Goal: Task Accomplishment & Management: Complete application form

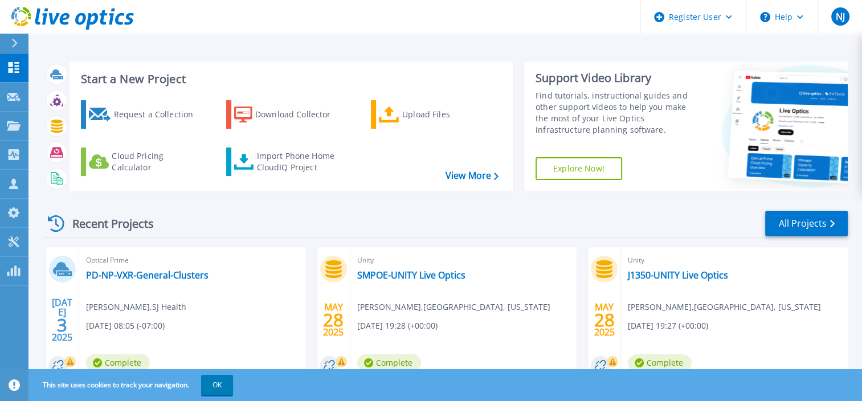
click at [497, 199] on div "Start a New Project Request a Collection Download Collector Upload Files Cloud …" at bounding box center [446, 126] width 804 height 148
click at [153, 111] on div "Request a Collection" at bounding box center [158, 114] width 91 height 23
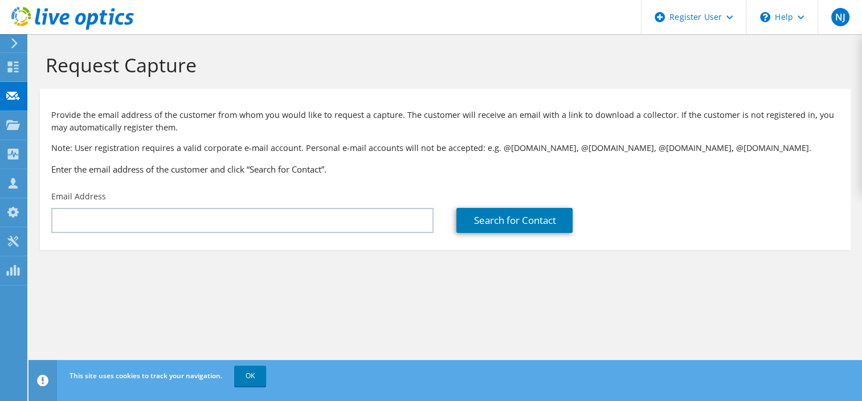
click at [765, 211] on div "Search for Contact" at bounding box center [647, 220] width 382 height 25
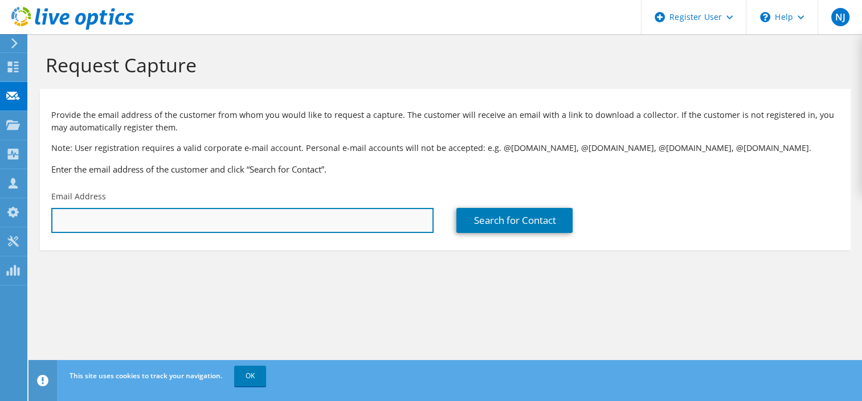
click at [186, 226] on input "text" at bounding box center [242, 220] width 382 height 25
paste input "evargas@ccsf.edu"
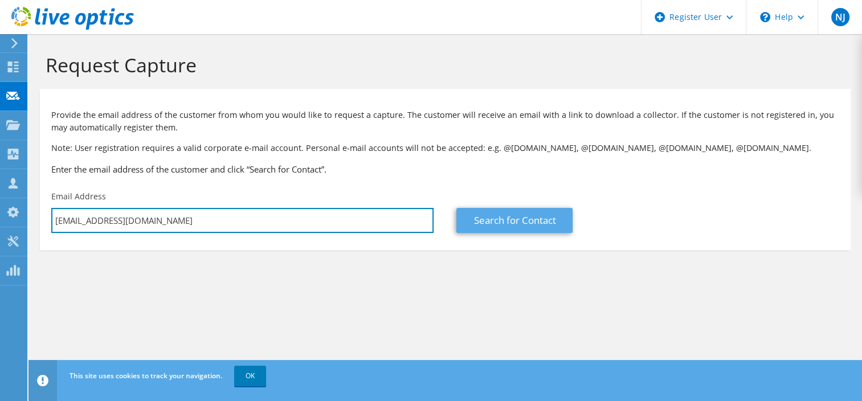
type input "evargas@ccsf.edu"
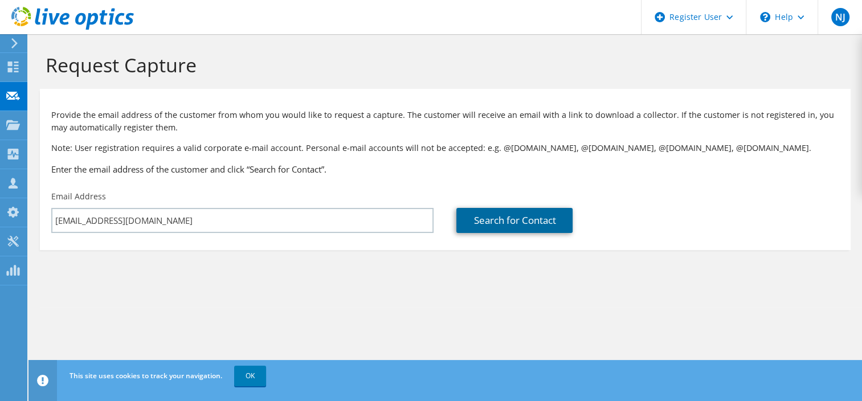
click at [543, 211] on link "Search for Contact" at bounding box center [514, 220] width 116 height 25
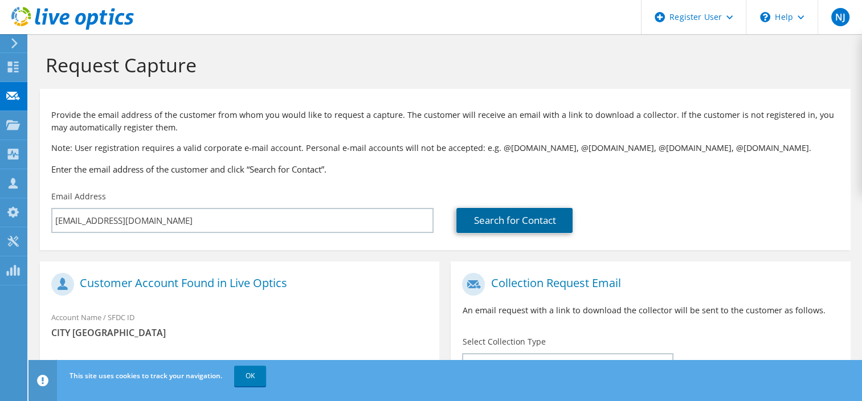
scroll to position [235, 0]
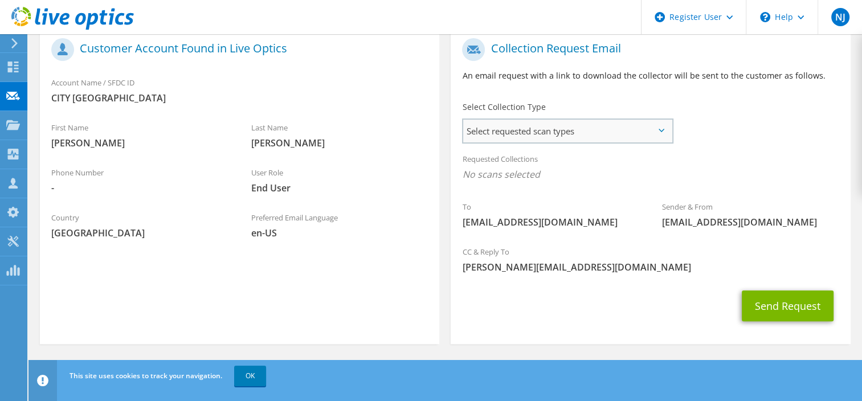
click at [605, 126] on span "Select requested scan types" at bounding box center [567, 131] width 208 height 23
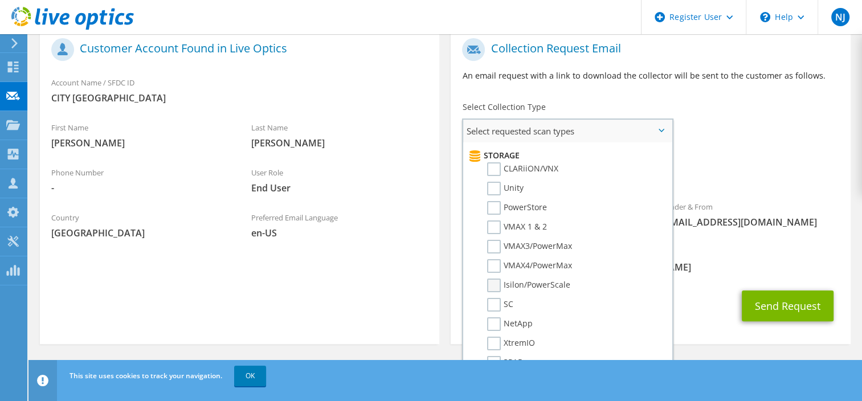
scroll to position [200, 0]
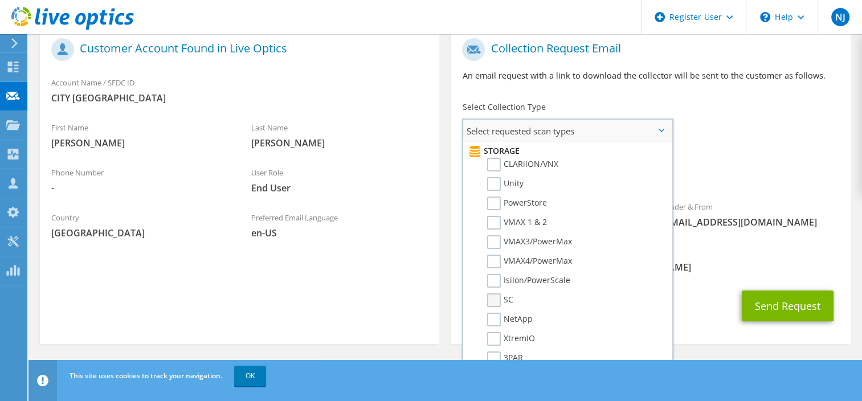
click at [492, 293] on label "SC" at bounding box center [500, 300] width 26 height 14
click at [0, 0] on input "SC" at bounding box center [0, 0] width 0 height 0
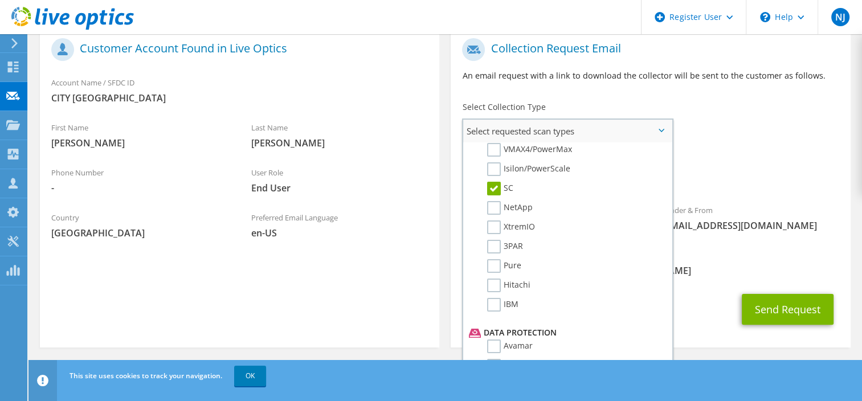
scroll to position [328, 0]
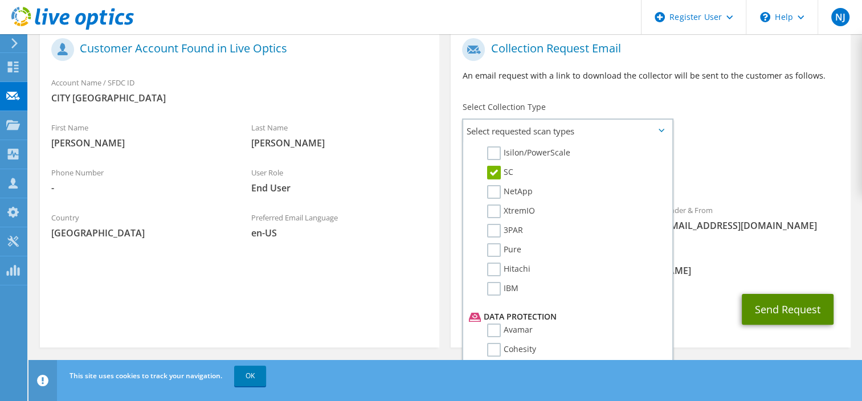
click at [792, 314] on button "Send Request" at bounding box center [788, 309] width 92 height 31
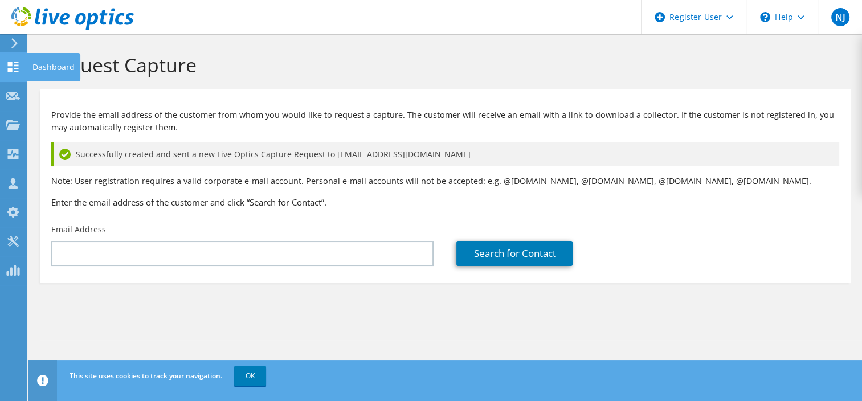
click at [14, 63] on icon at bounding box center [13, 67] width 14 height 11
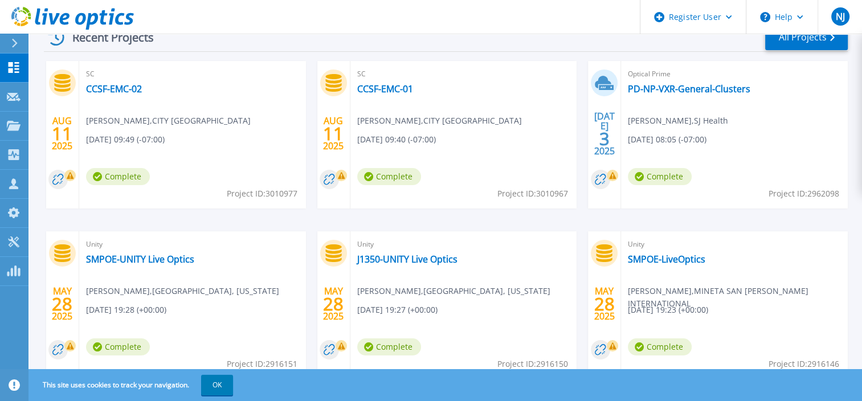
scroll to position [191, 0]
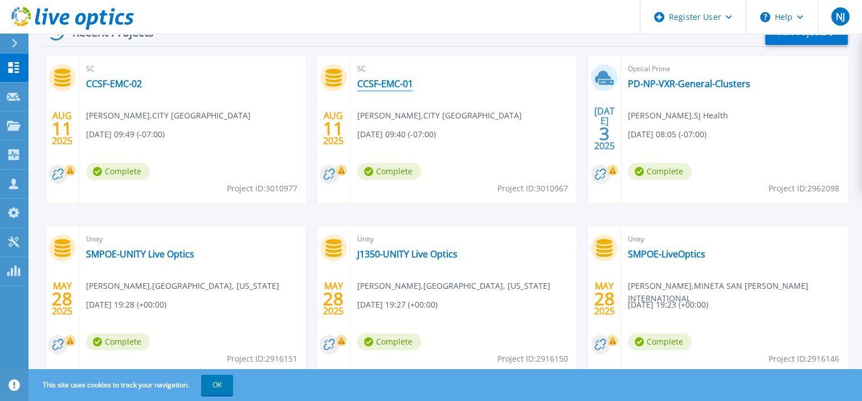
click at [387, 86] on link "CCSF-EMC-01" at bounding box center [385, 83] width 56 height 11
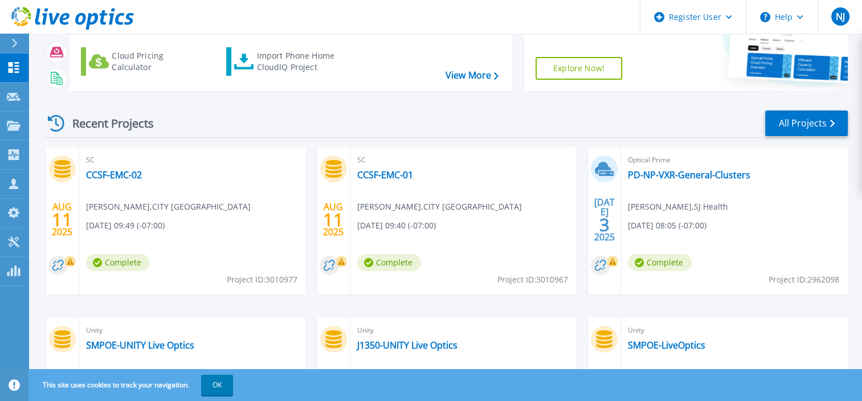
scroll to position [103, 0]
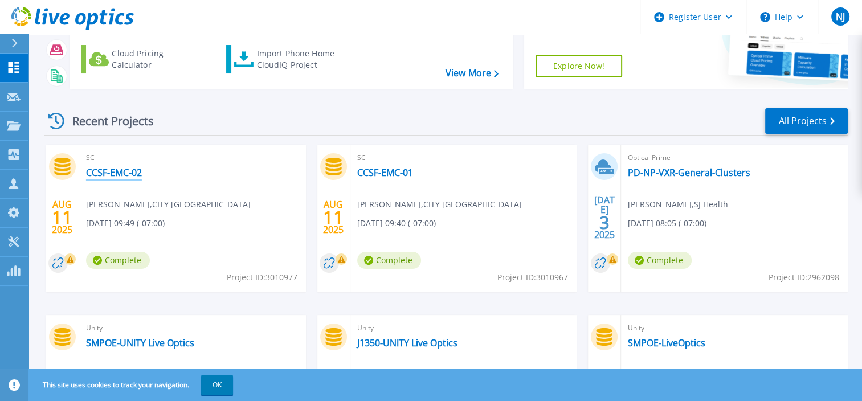
click at [133, 169] on link "CCSF-EMC-02" at bounding box center [114, 172] width 56 height 11
